Goal: Find specific page/section: Find specific page/section

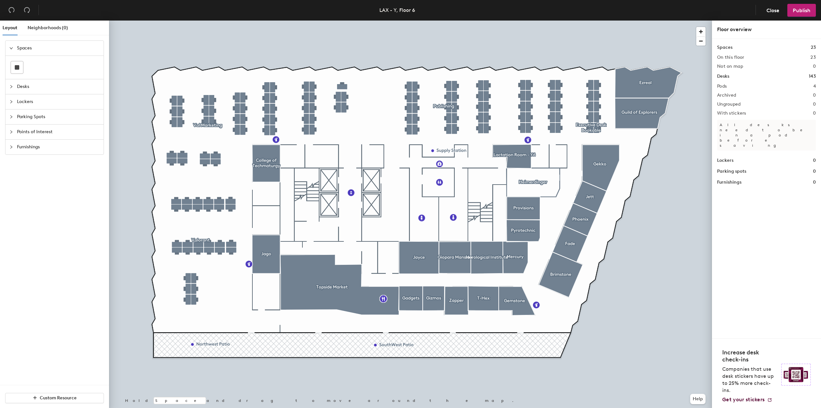
click at [390, 21] on div at bounding box center [410, 21] width 603 height 0
click at [210, 21] on div at bounding box center [410, 21] width 603 height 0
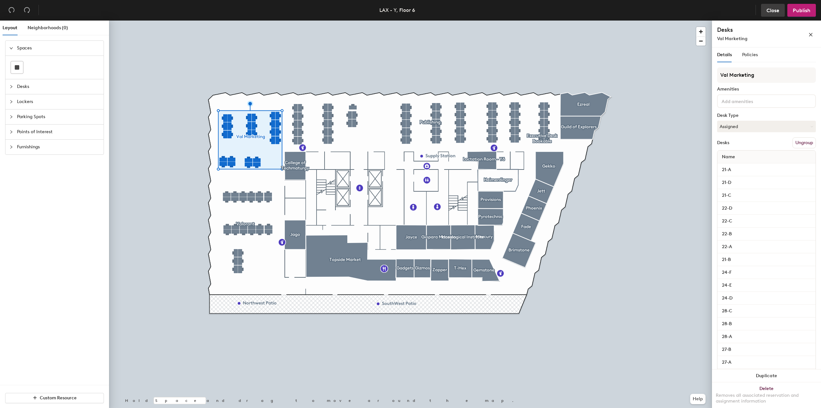
click at [775, 10] on span "Close" at bounding box center [773, 10] width 13 height 6
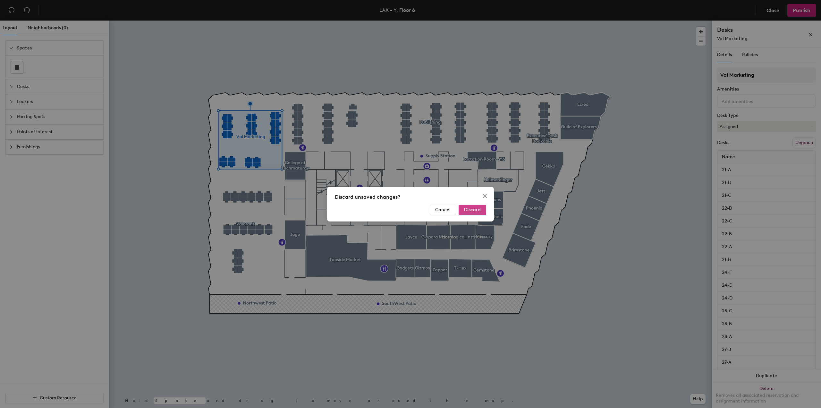
click at [471, 210] on span "Discard" at bounding box center [472, 209] width 17 height 5
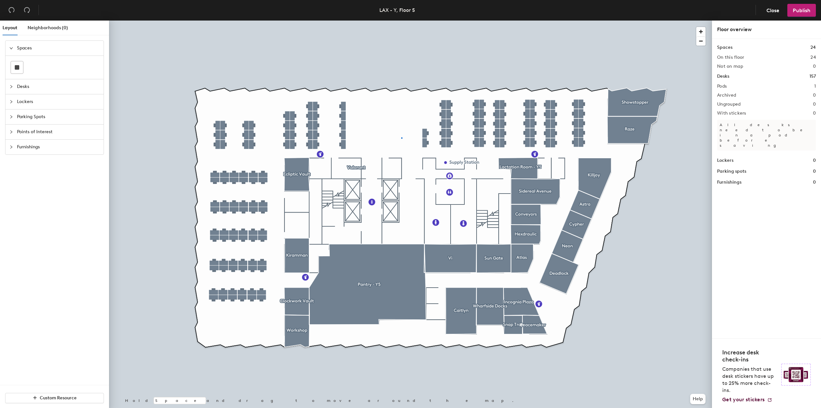
click at [401, 21] on div at bounding box center [410, 21] width 603 height 0
click at [769, 12] on span "Close" at bounding box center [773, 10] width 13 height 6
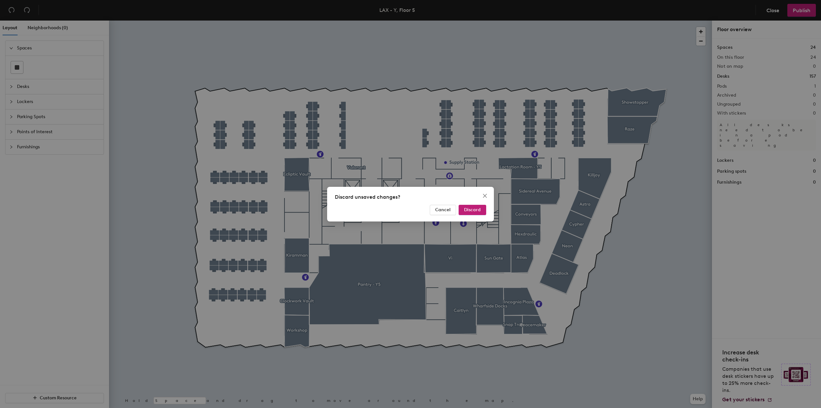
drag, startPoint x: 477, startPoint y: 214, endPoint x: 471, endPoint y: 234, distance: 21.4
click at [475, 214] on button "Discard" at bounding box center [473, 210] width 28 height 10
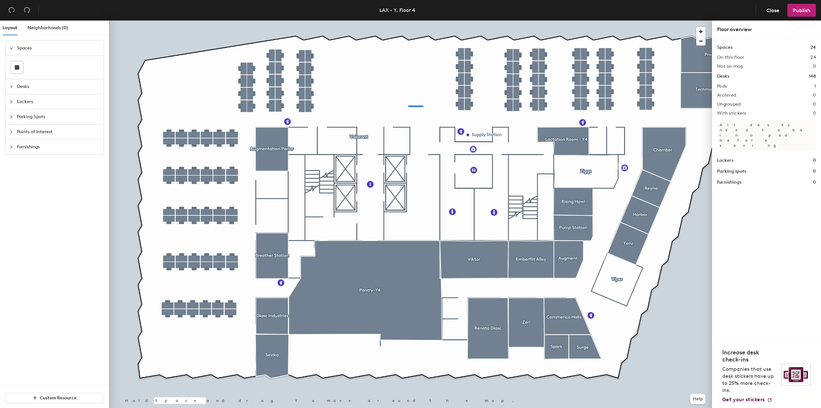
click at [413, 21] on div at bounding box center [410, 21] width 603 height 0
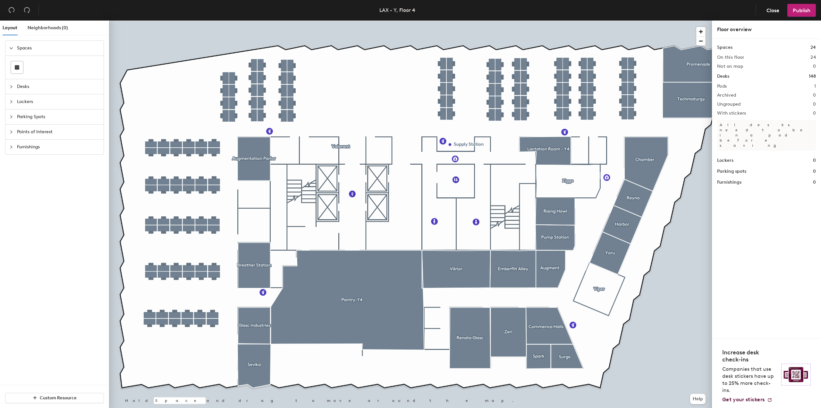
click at [393, 21] on div at bounding box center [410, 21] width 603 height 0
click at [378, 21] on div at bounding box center [410, 21] width 603 height 0
click at [770, 13] on button "Close" at bounding box center [773, 10] width 24 height 13
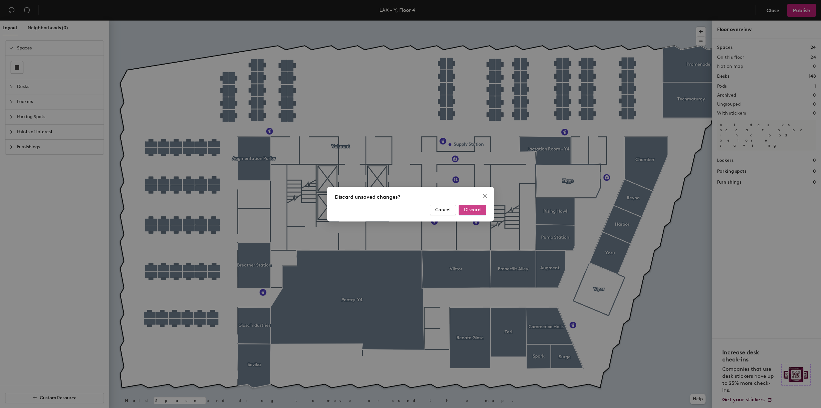
click at [468, 206] on button "Discard" at bounding box center [473, 210] width 28 height 10
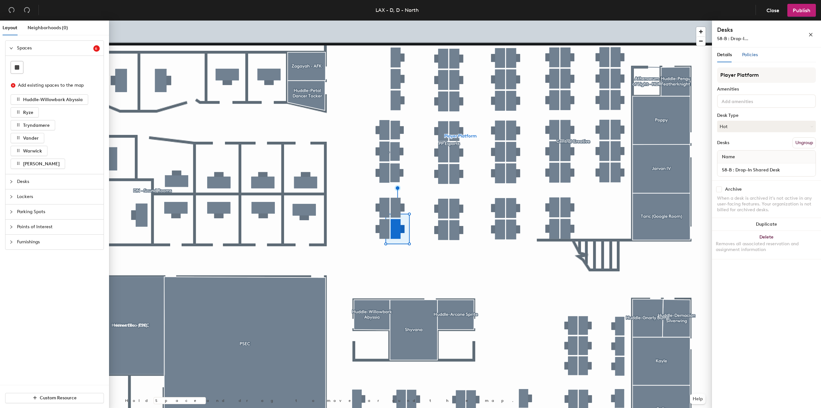
click at [748, 58] on div "Policies" at bounding box center [750, 54] width 16 height 7
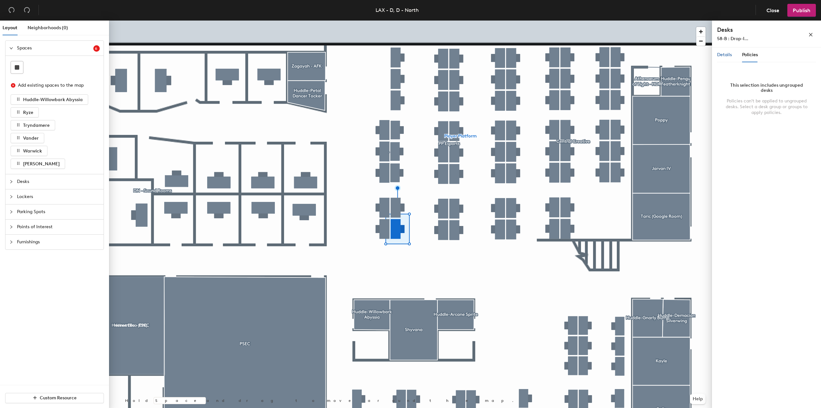
click at [727, 55] on span "Details" at bounding box center [724, 54] width 15 height 5
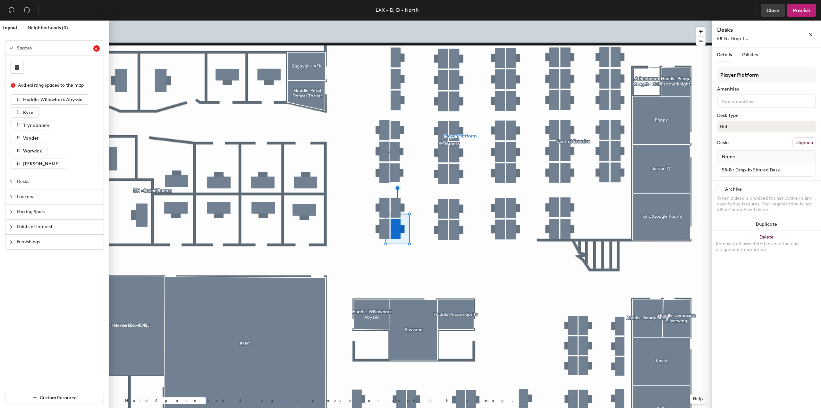
click at [773, 7] on span "Close" at bounding box center [773, 10] width 13 height 6
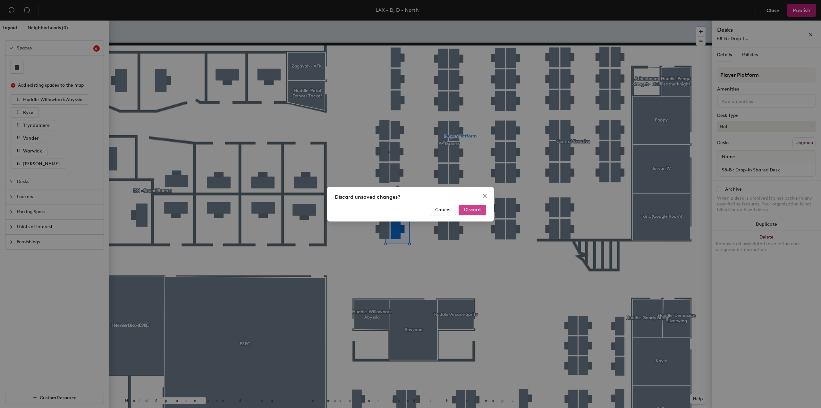
click at [464, 209] on button "Discard" at bounding box center [473, 210] width 28 height 10
